Goal: Information Seeking & Learning: Learn about a topic

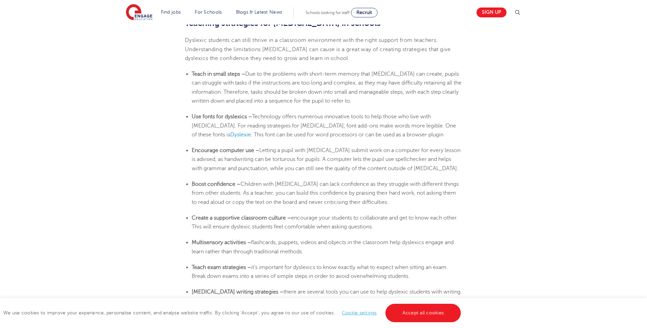
scroll to position [1160, 0]
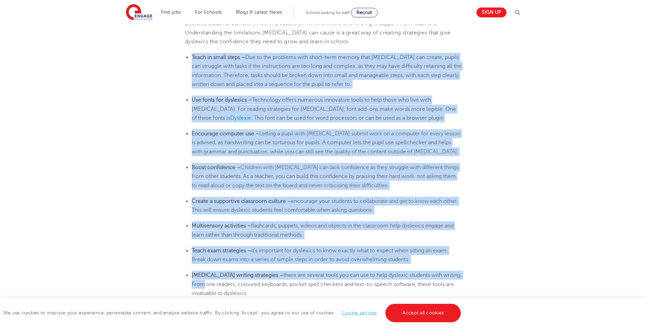
drag, startPoint x: 192, startPoint y: 43, endPoint x: 450, endPoint y: 263, distance: 339.0
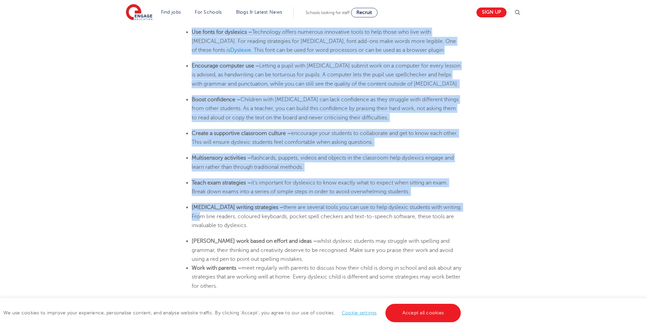
scroll to position [1228, 0]
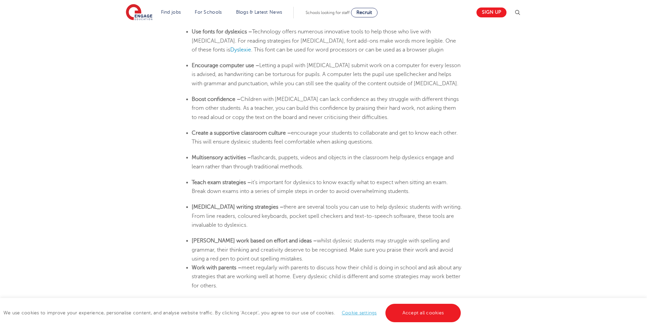
drag, startPoint x: 247, startPoint y: 279, endPoint x: 243, endPoint y: 279, distance: 4.8
drag, startPoint x: 243, startPoint y: 279, endPoint x: 237, endPoint y: 273, distance: 8.4
click at [237, 273] on li "Work with parents – meet regularly with parents to discuss how their child is d…" at bounding box center [327, 276] width 271 height 27
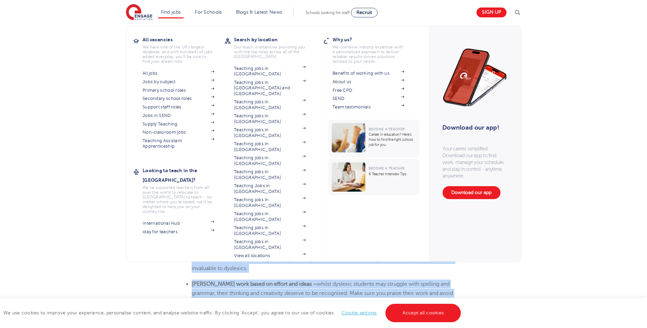
scroll to position [1093, 0]
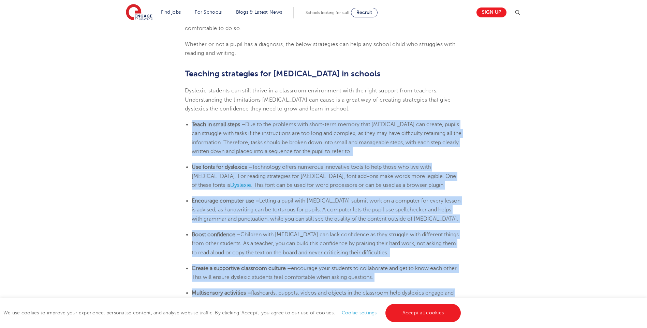
drag, startPoint x: 232, startPoint y: 273, endPoint x: 185, endPoint y: 109, distance: 170.9
drag, startPoint x: 185, startPoint y: 109, endPoint x: 213, endPoint y: 109, distance: 28.3
copy section "Lorem ip dolor sitam – Con ad eli seddoeiu temp incid-utla etdolo magn aliquaen…"
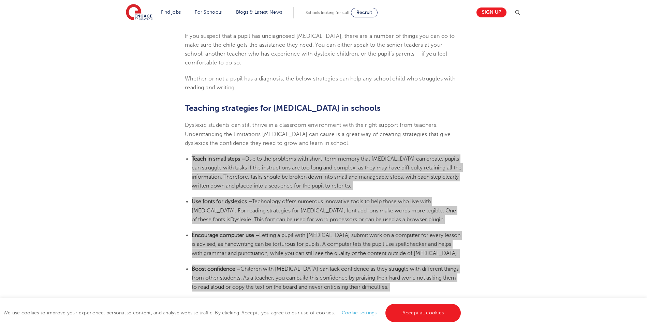
scroll to position [1059, 0]
